Goal: Transaction & Acquisition: Book appointment/travel/reservation

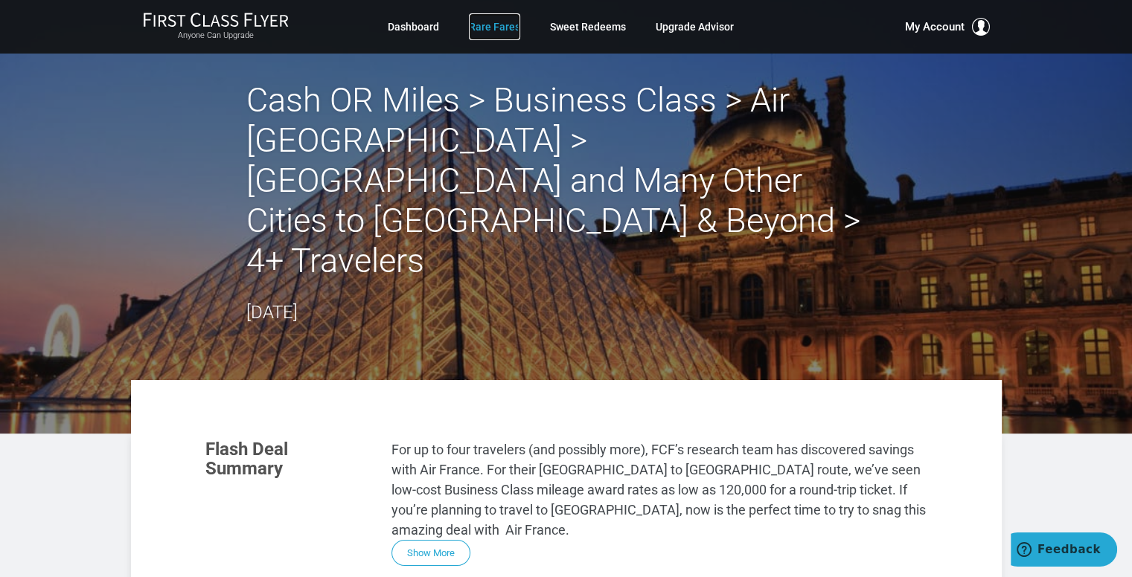
click at [508, 25] on link "Rare Fares" at bounding box center [494, 26] width 51 height 27
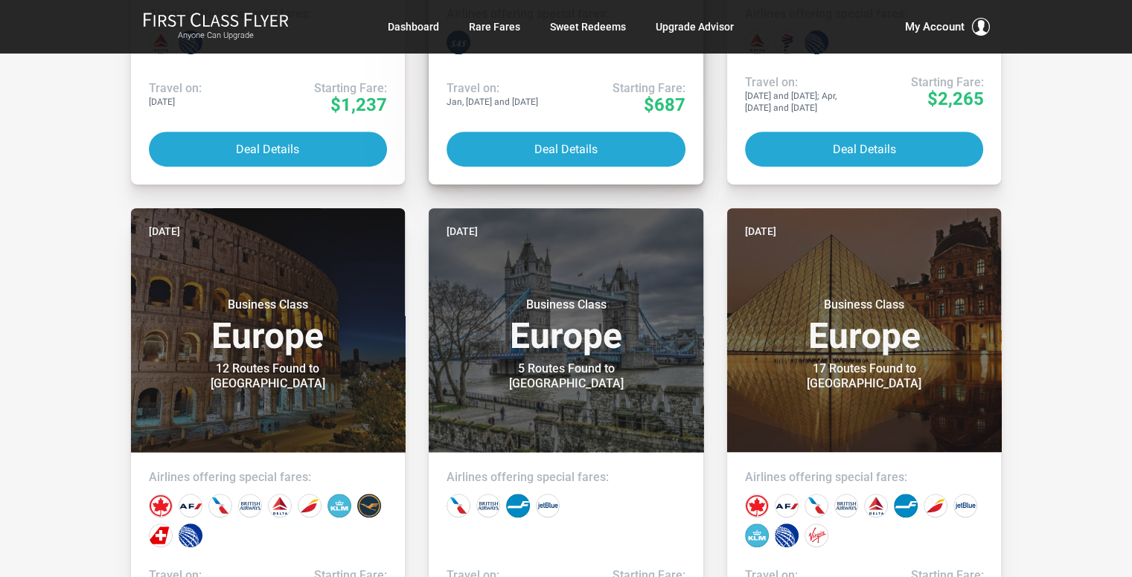
scroll to position [670, 0]
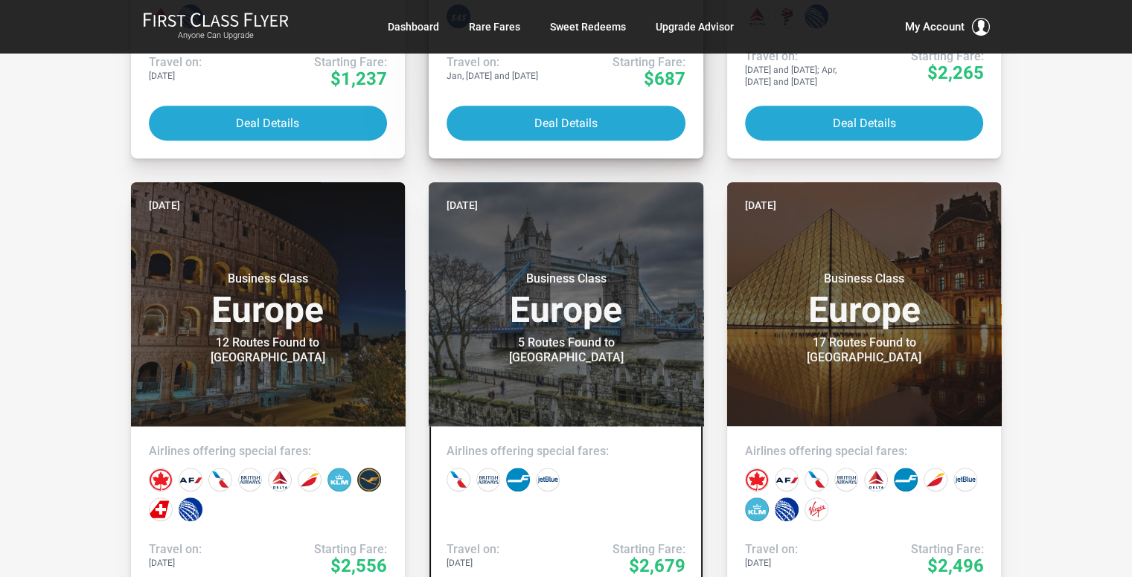
click at [533, 406] on header "Four days ago Business Class Europe 5 Routes Found to London" at bounding box center [566, 304] width 275 height 244
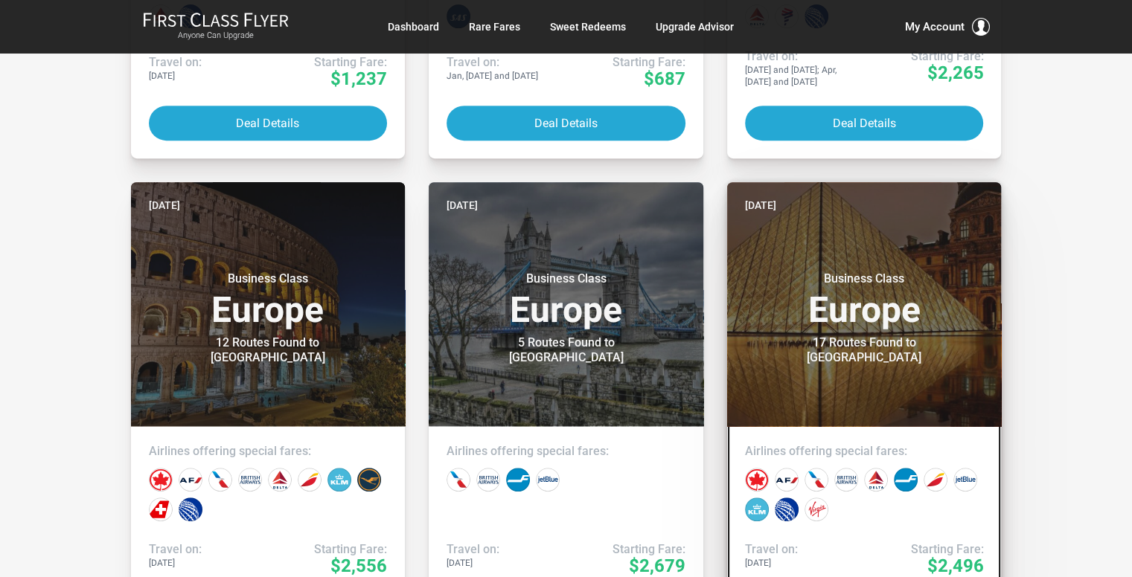
click at [857, 321] on h3 "Business Class Europe" at bounding box center [864, 300] width 239 height 57
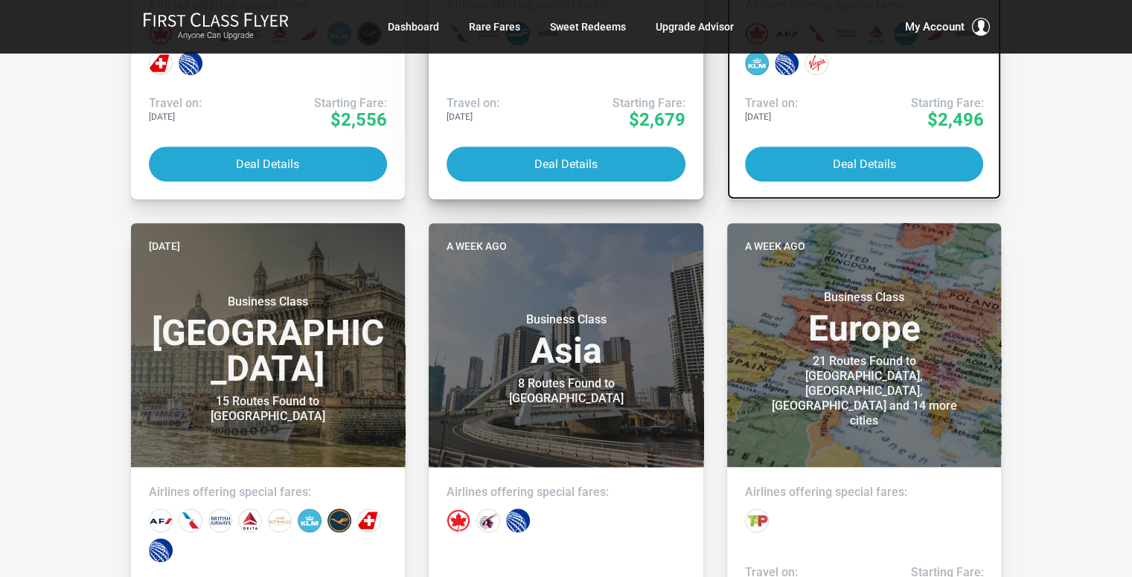
scroll to position [1265, 0]
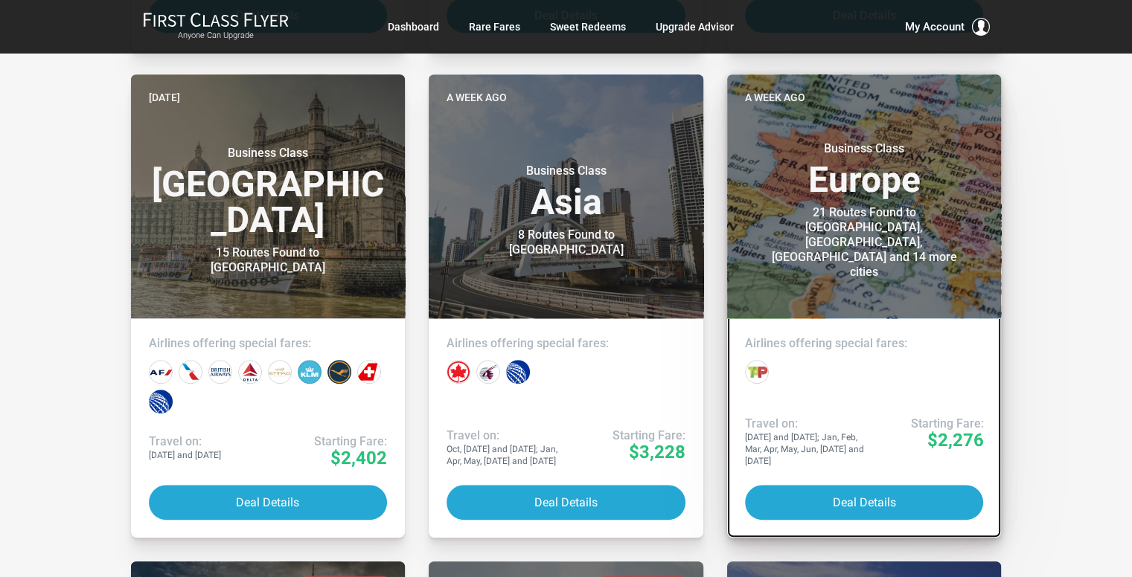
click at [903, 236] on div "21 Routes Found to Berlin, Frankfurt, Munich and 14 more cities" at bounding box center [864, 242] width 186 height 74
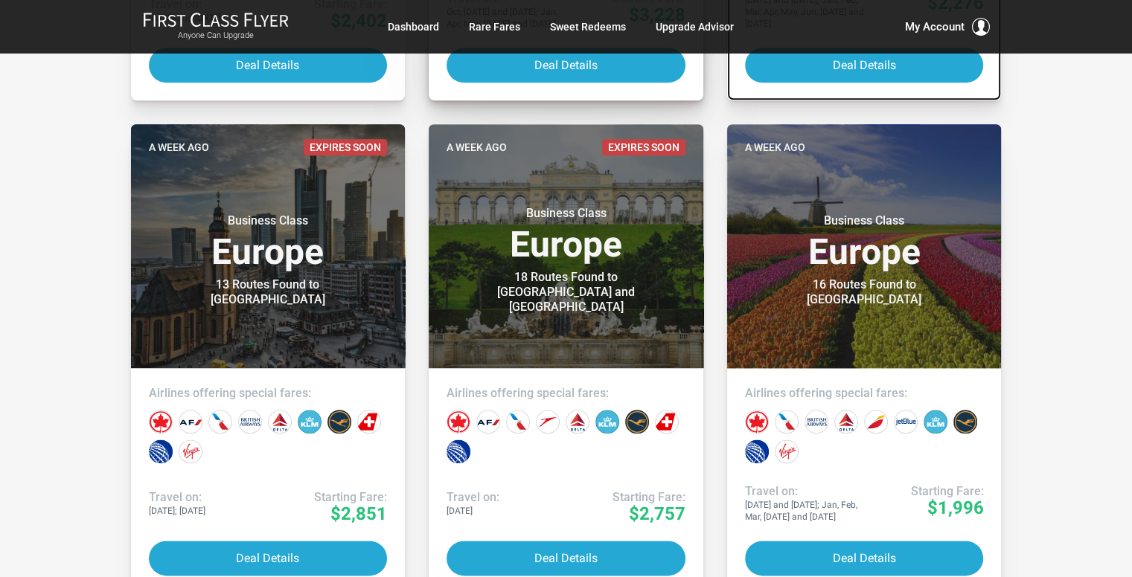
scroll to position [1712, 0]
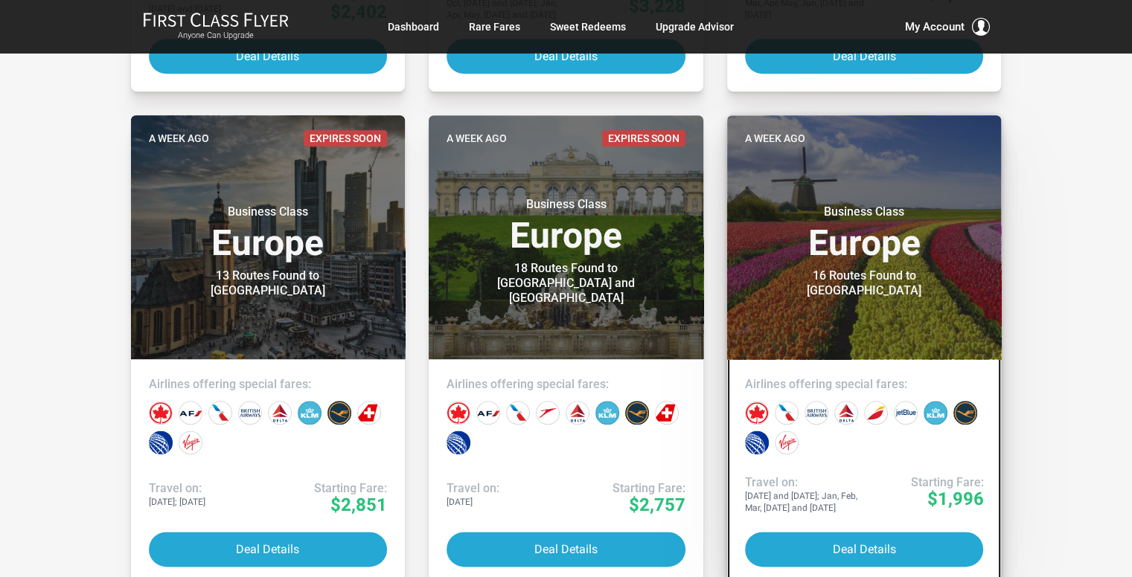
click at [905, 279] on div "16 Routes Found to Amsterdam" at bounding box center [864, 284] width 186 height 30
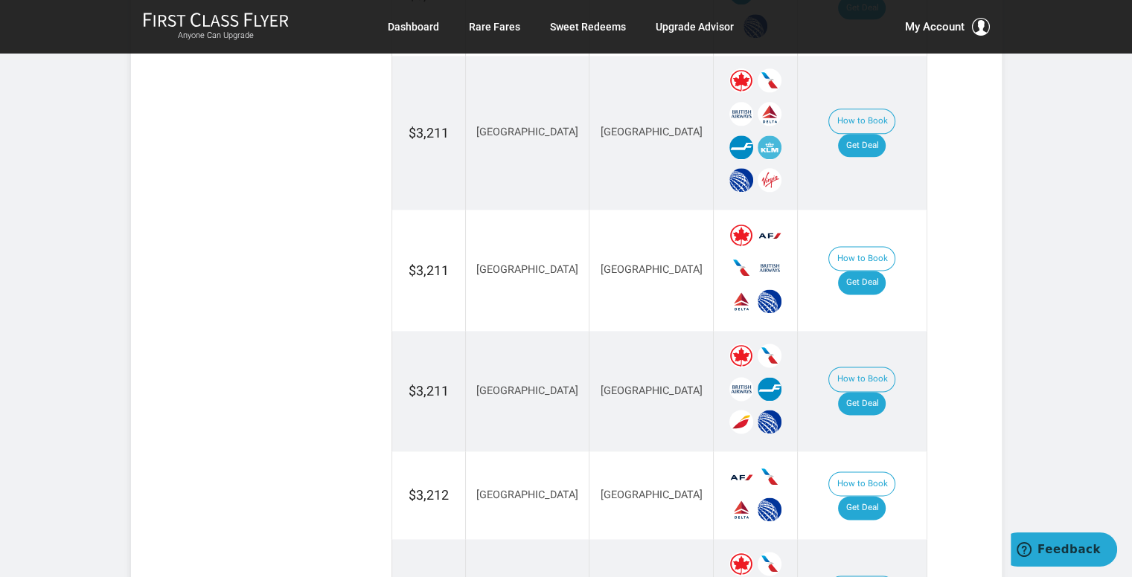
scroll to position [1935, 0]
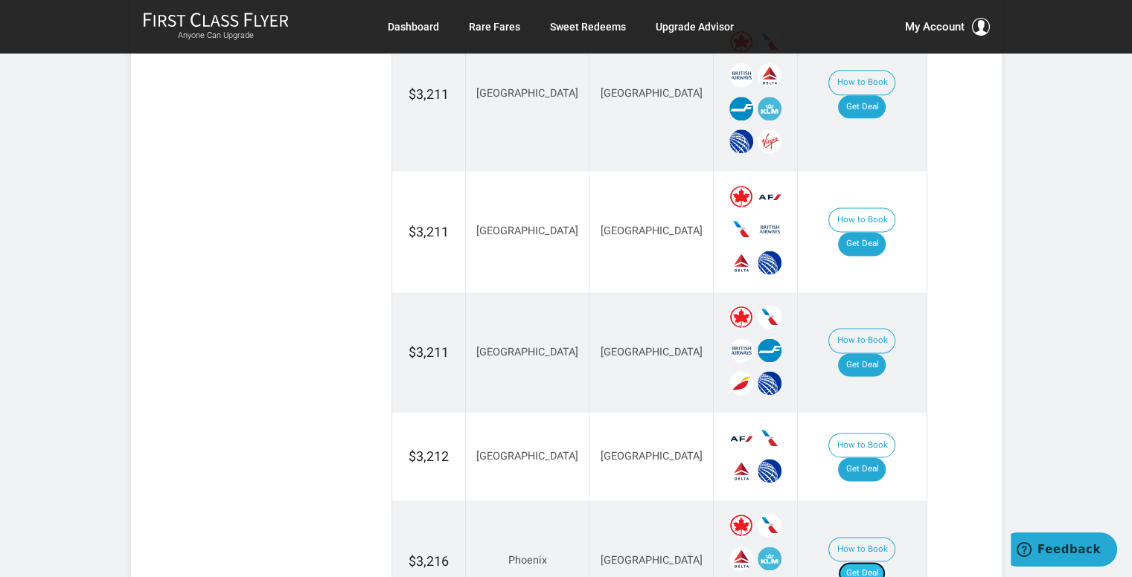
click at [868, 562] on link "Get Deal" at bounding box center [862, 574] width 48 height 24
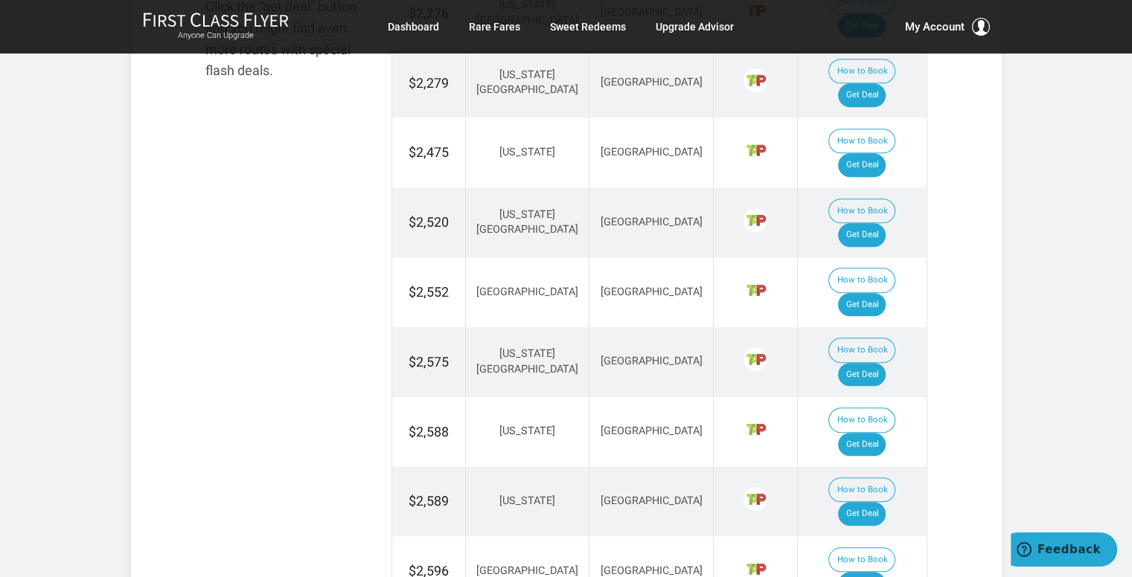
scroll to position [670, 0]
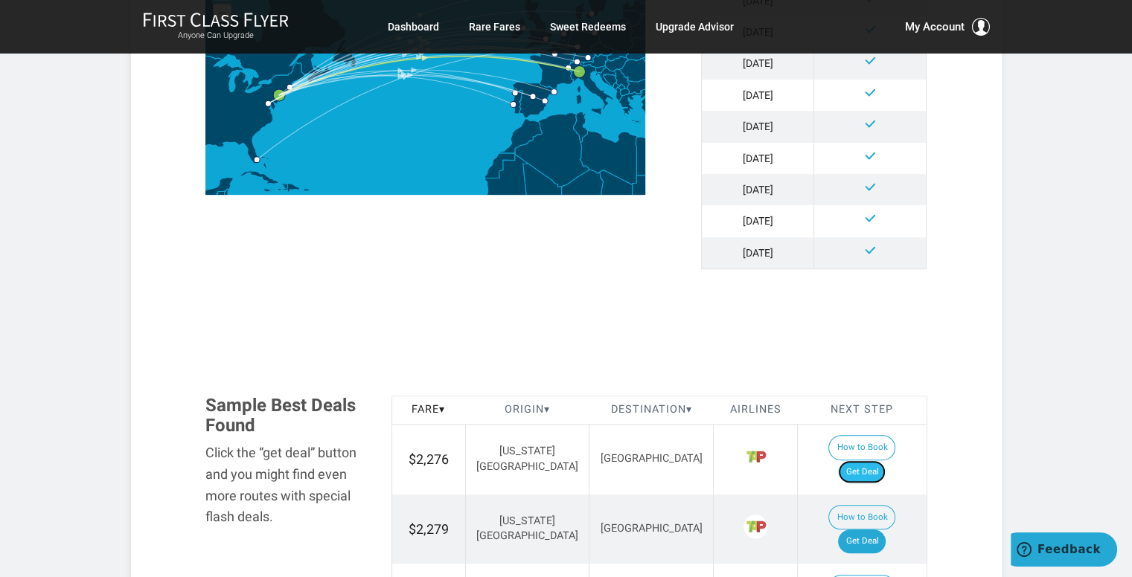
click at [884, 461] on link "Get Deal" at bounding box center [862, 473] width 48 height 24
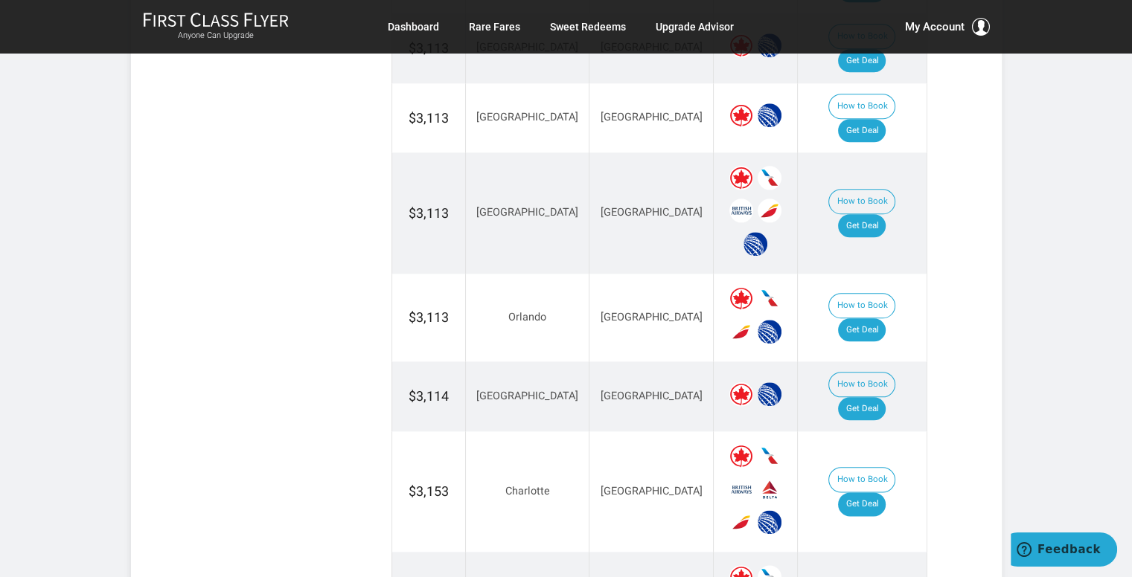
scroll to position [1712, 0]
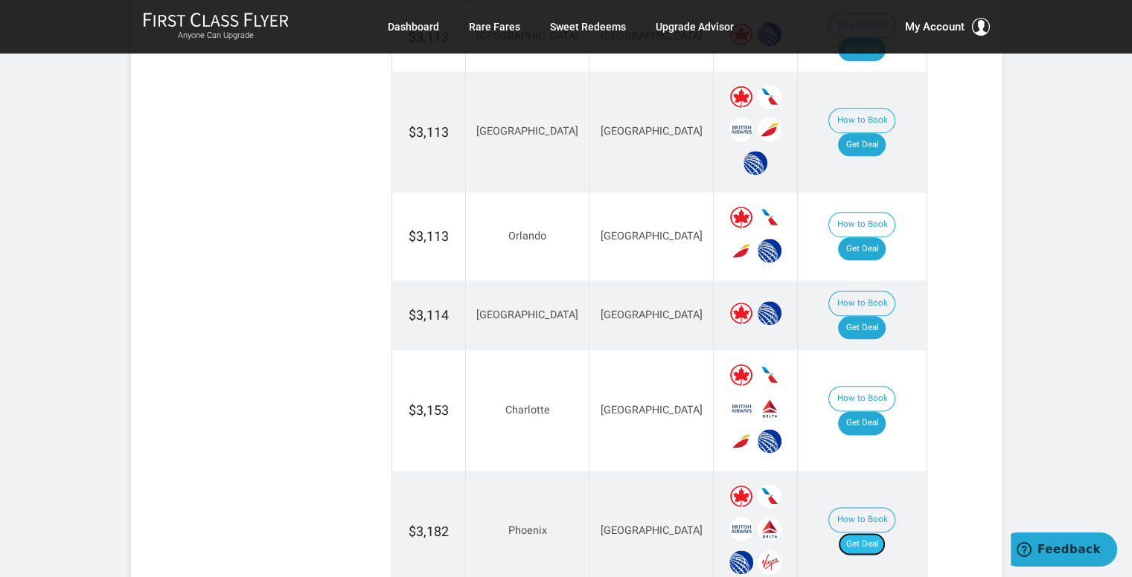
click at [866, 533] on link "Get Deal" at bounding box center [862, 545] width 48 height 24
